Goal: Check status

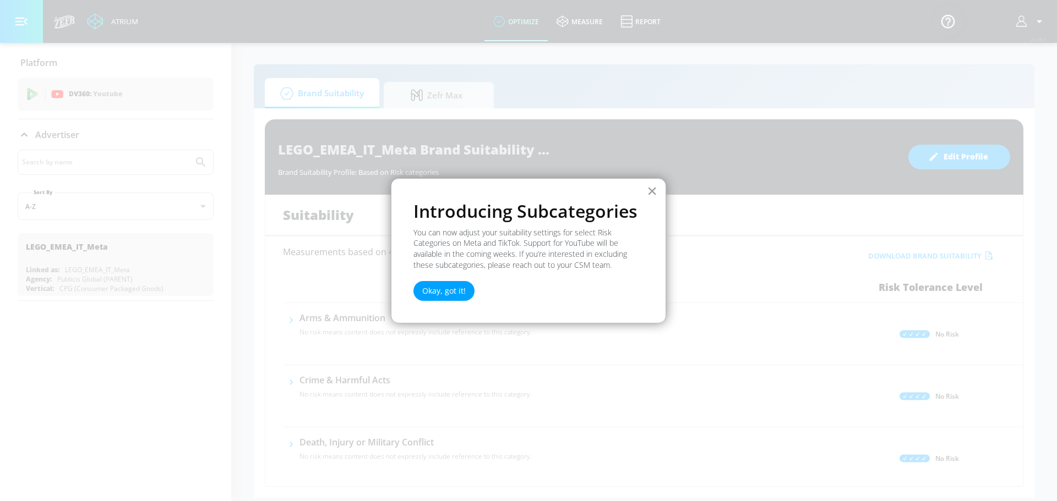
click at [654, 191] on button "×" at bounding box center [652, 191] width 10 height 18
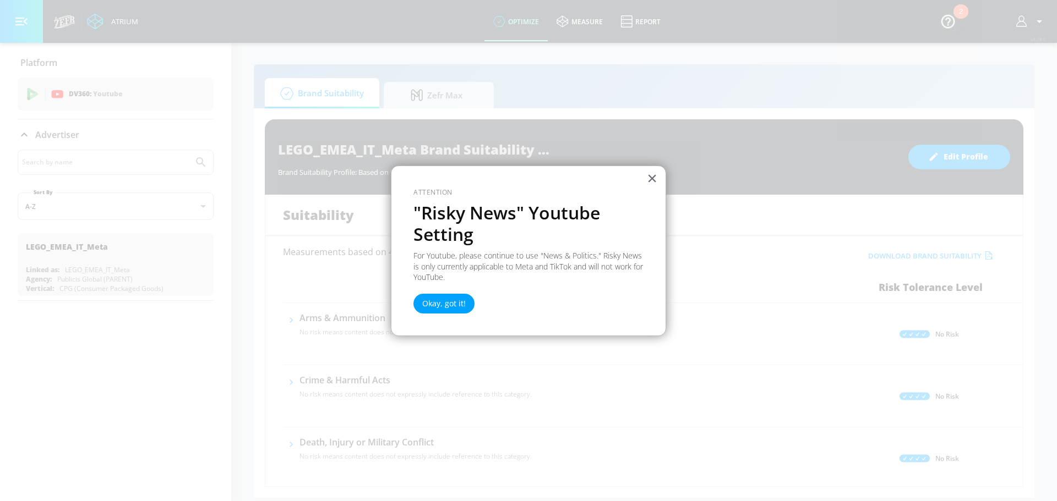
click at [654, 191] on div "× Attention "Risky News" Youtube Setting For Youtube, please continue to use "N…" at bounding box center [528, 251] width 275 height 171
click at [654, 183] on button "×" at bounding box center [652, 178] width 10 height 18
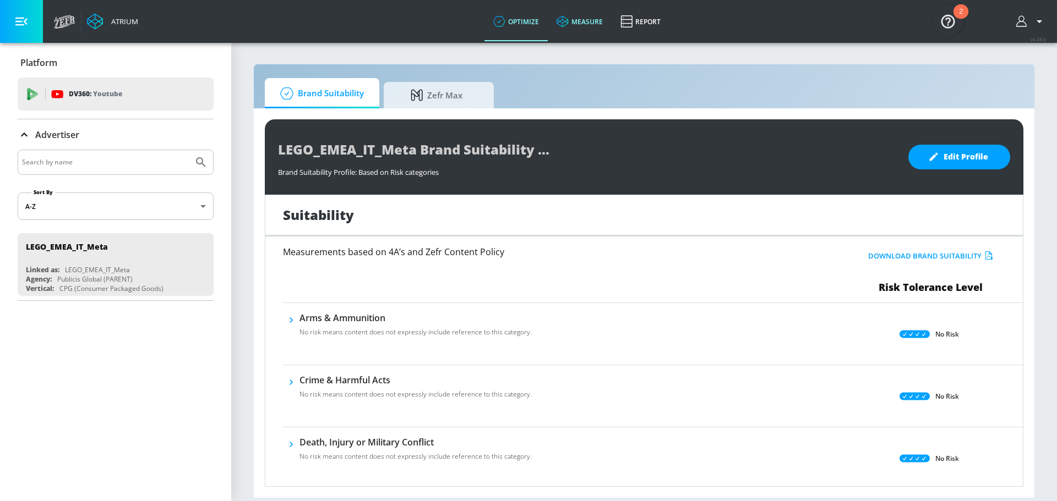
click at [599, 21] on link "measure" at bounding box center [580, 22] width 64 height 40
